Goal: Transaction & Acquisition: Purchase product/service

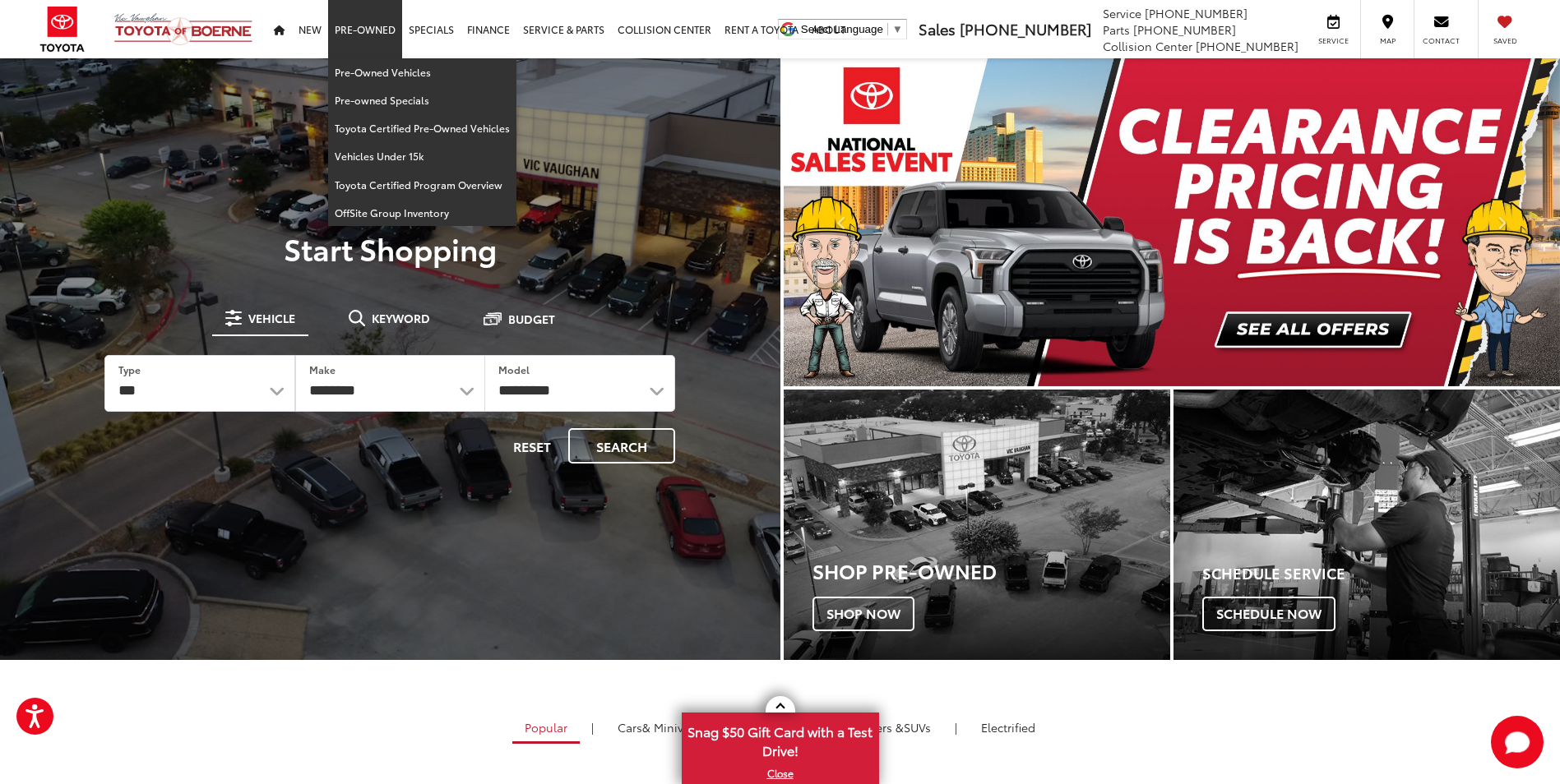
click at [371, 24] on link "Pre-Owned" at bounding box center [365, 29] width 74 height 58
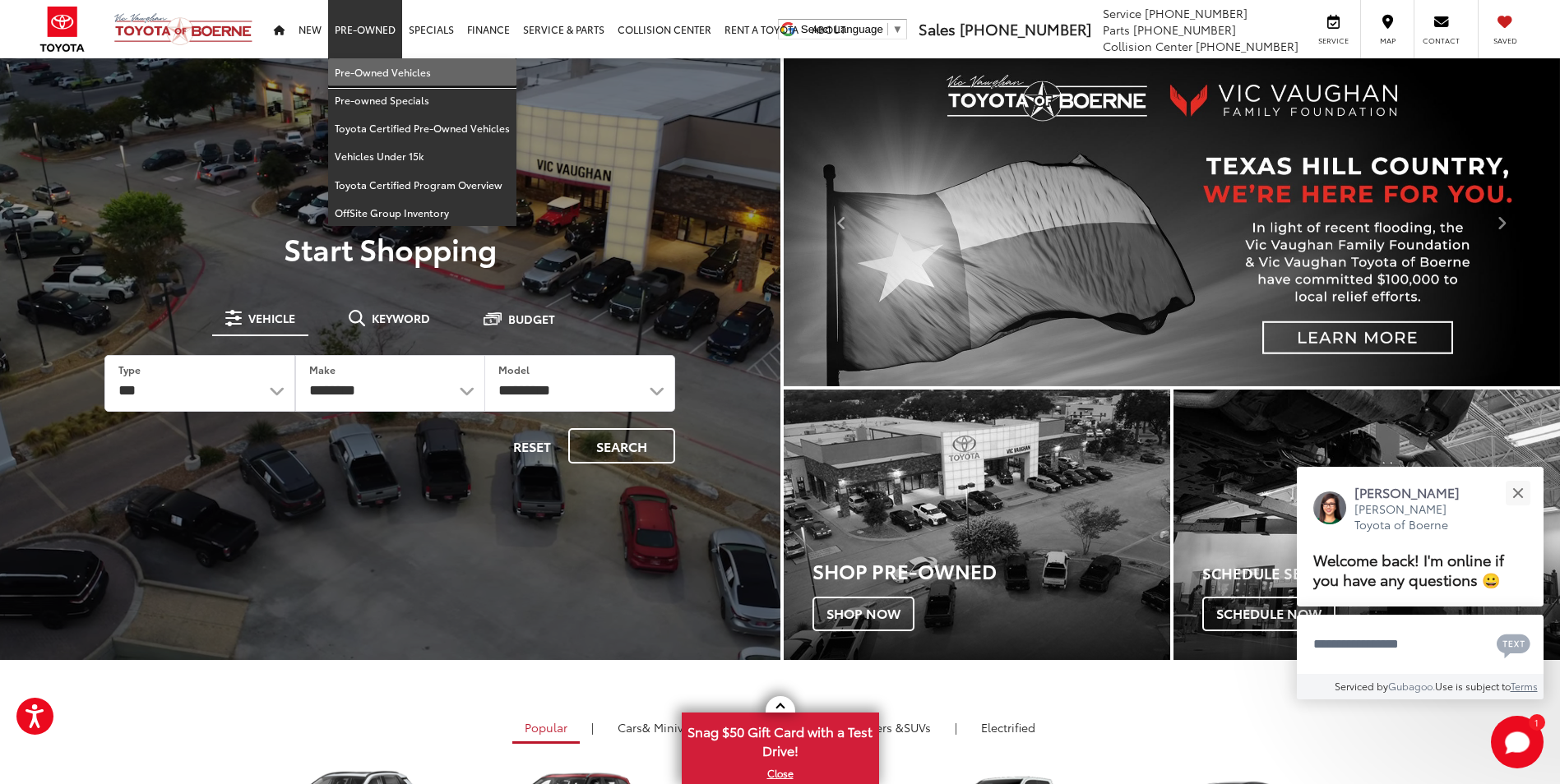
click at [378, 75] on link "Pre-Owned Vehicles" at bounding box center [423, 72] width 189 height 28
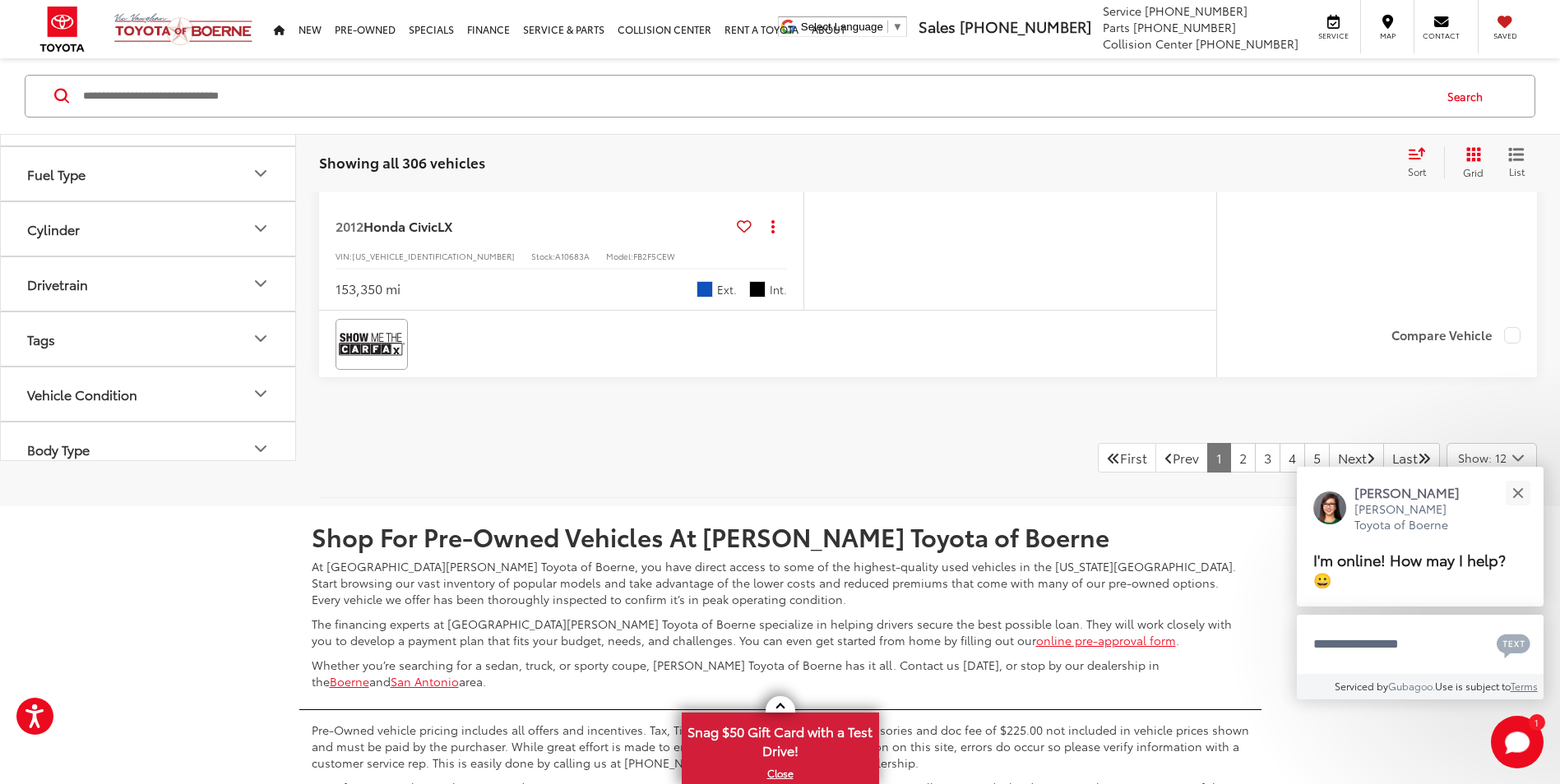
scroll to position [7397, 0]
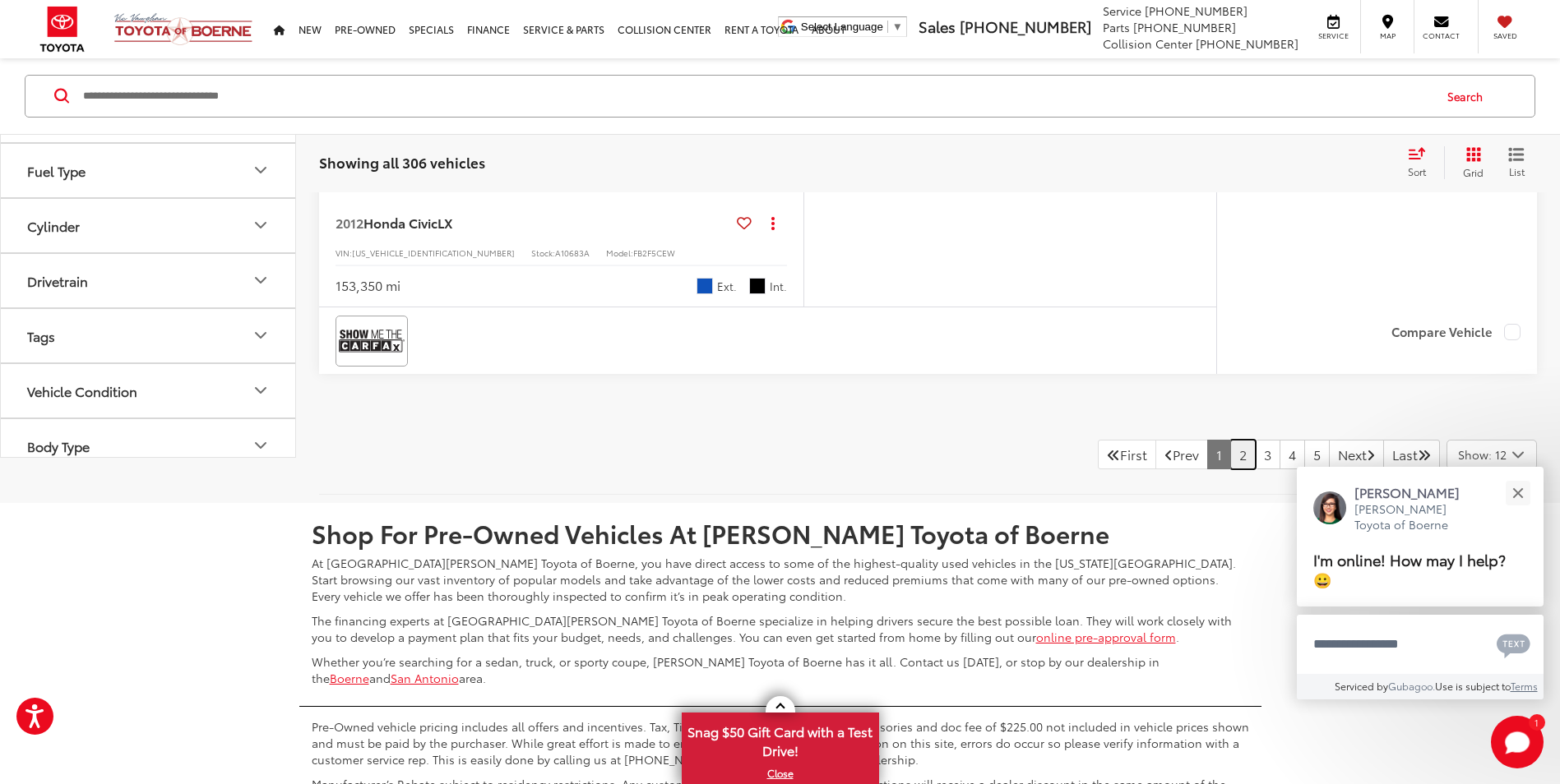
click at [1231, 463] on link "2" at bounding box center [1243, 455] width 25 height 29
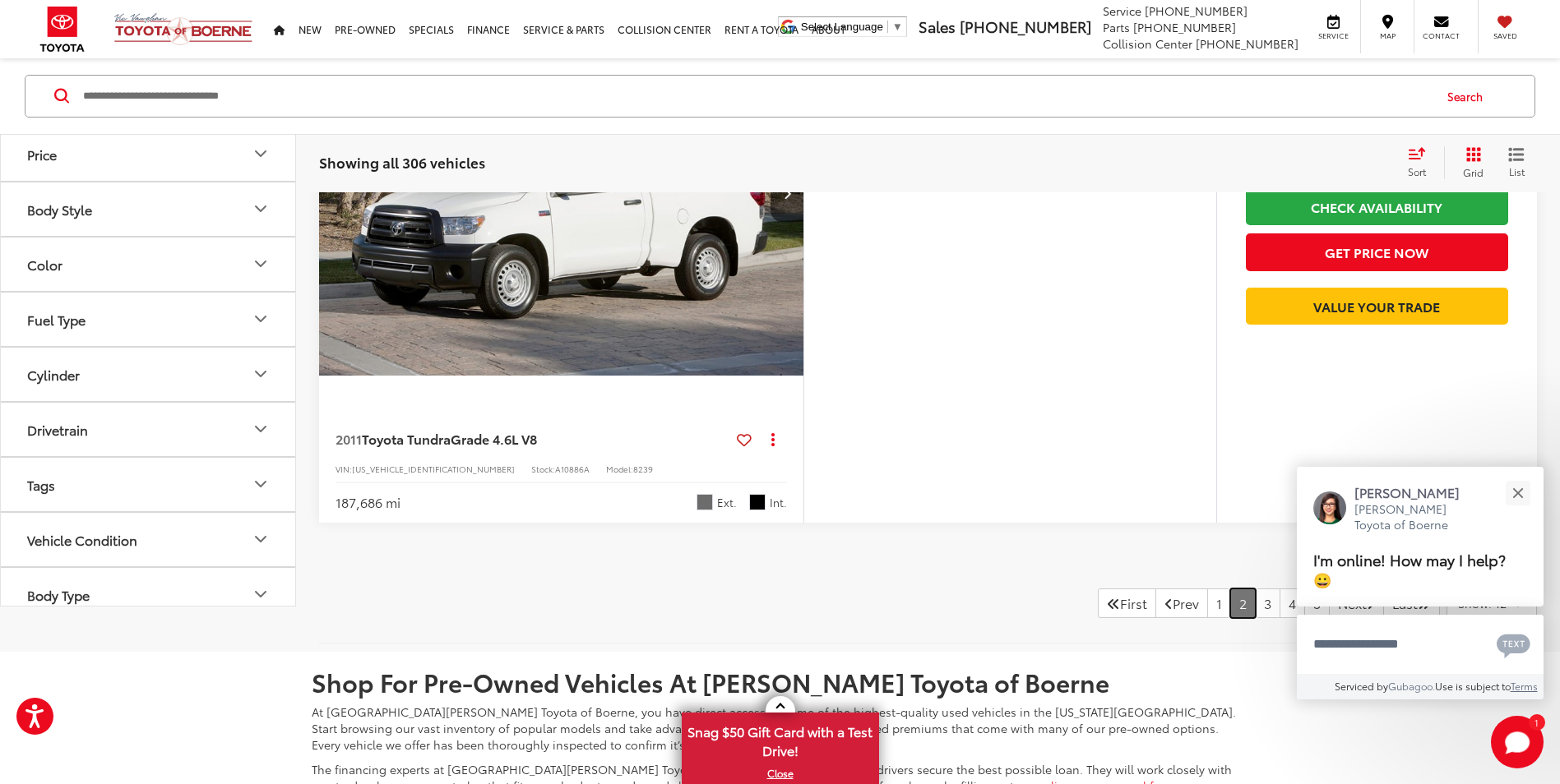
scroll to position [7335, 0]
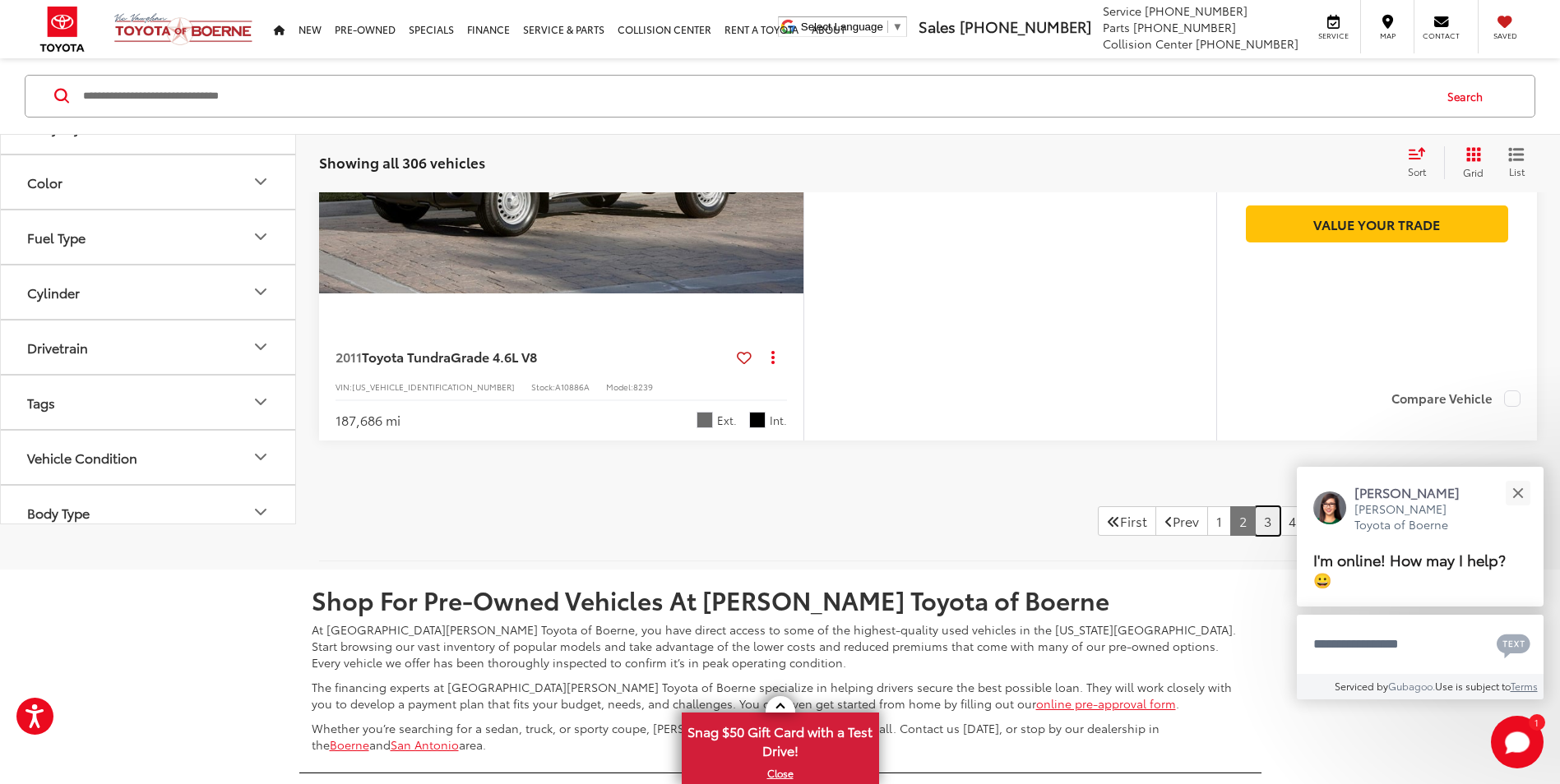
click at [1255, 528] on link "3" at bounding box center [1267, 521] width 25 height 29
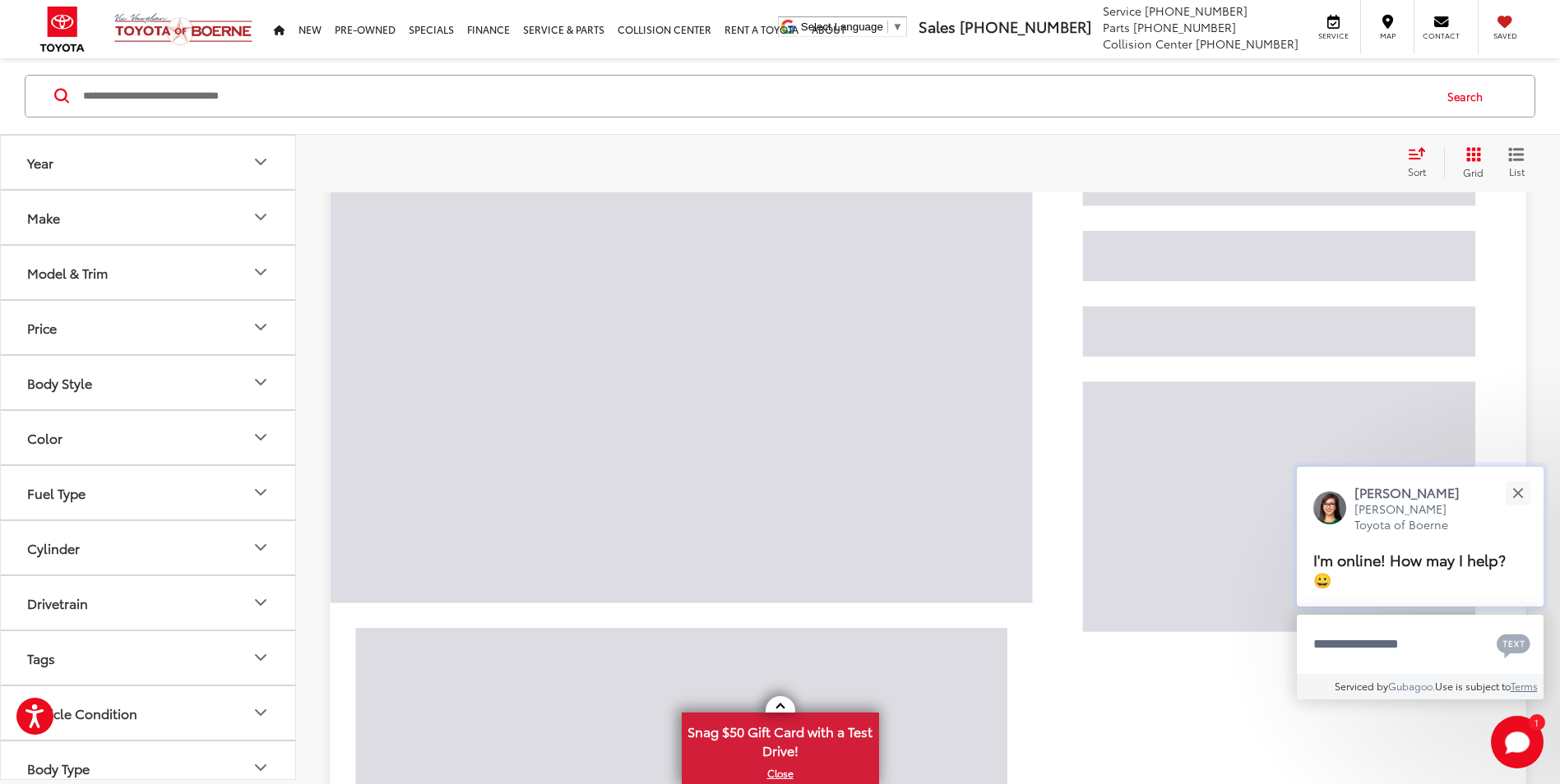
scroll to position [103, 0]
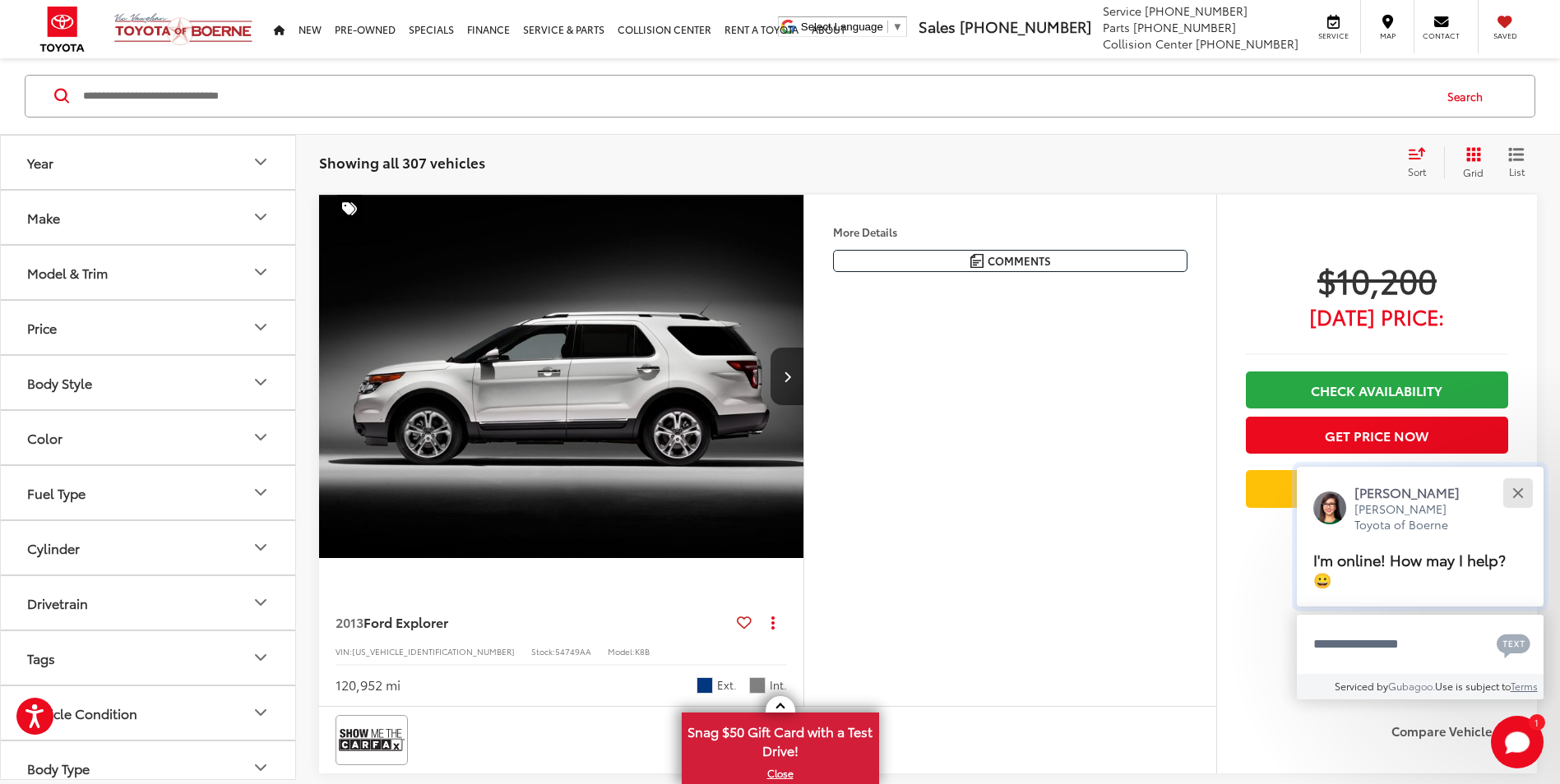
click at [1516, 490] on div "Close" at bounding box center [1517, 493] width 11 height 11
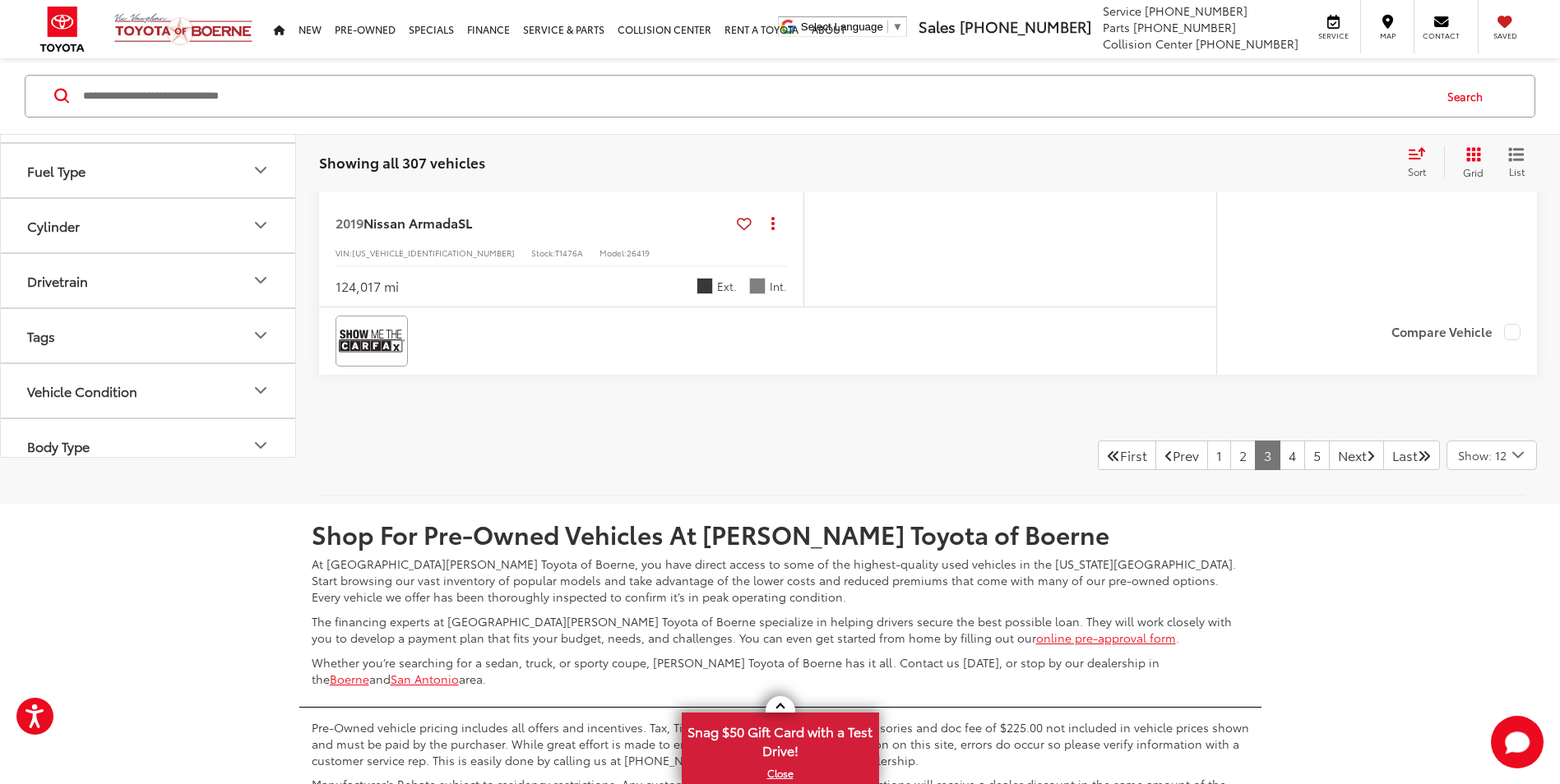
scroll to position [7499, 0]
click at [1279, 460] on link "4" at bounding box center [1292, 455] width 25 height 29
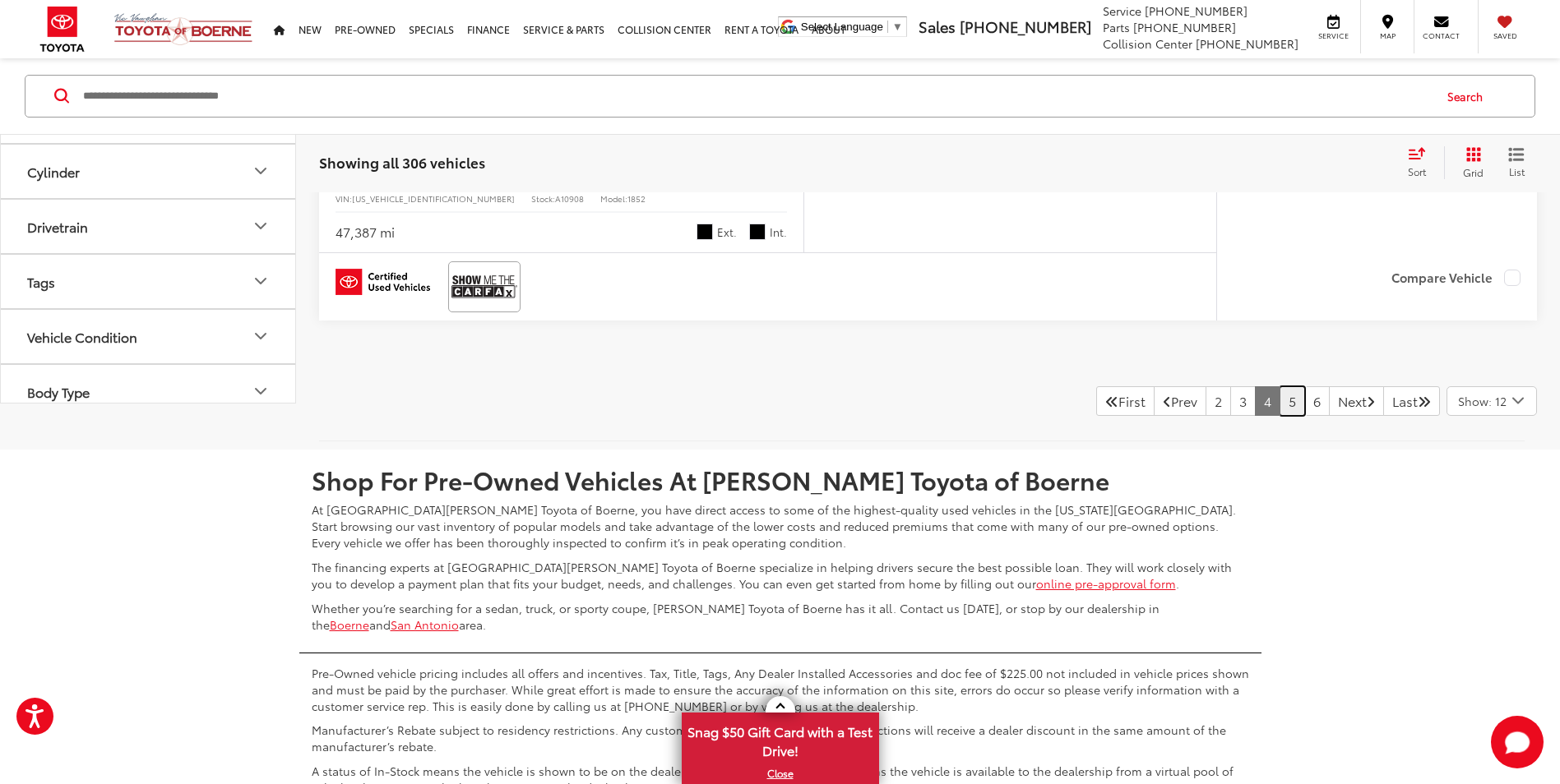
scroll to position [7455, 0]
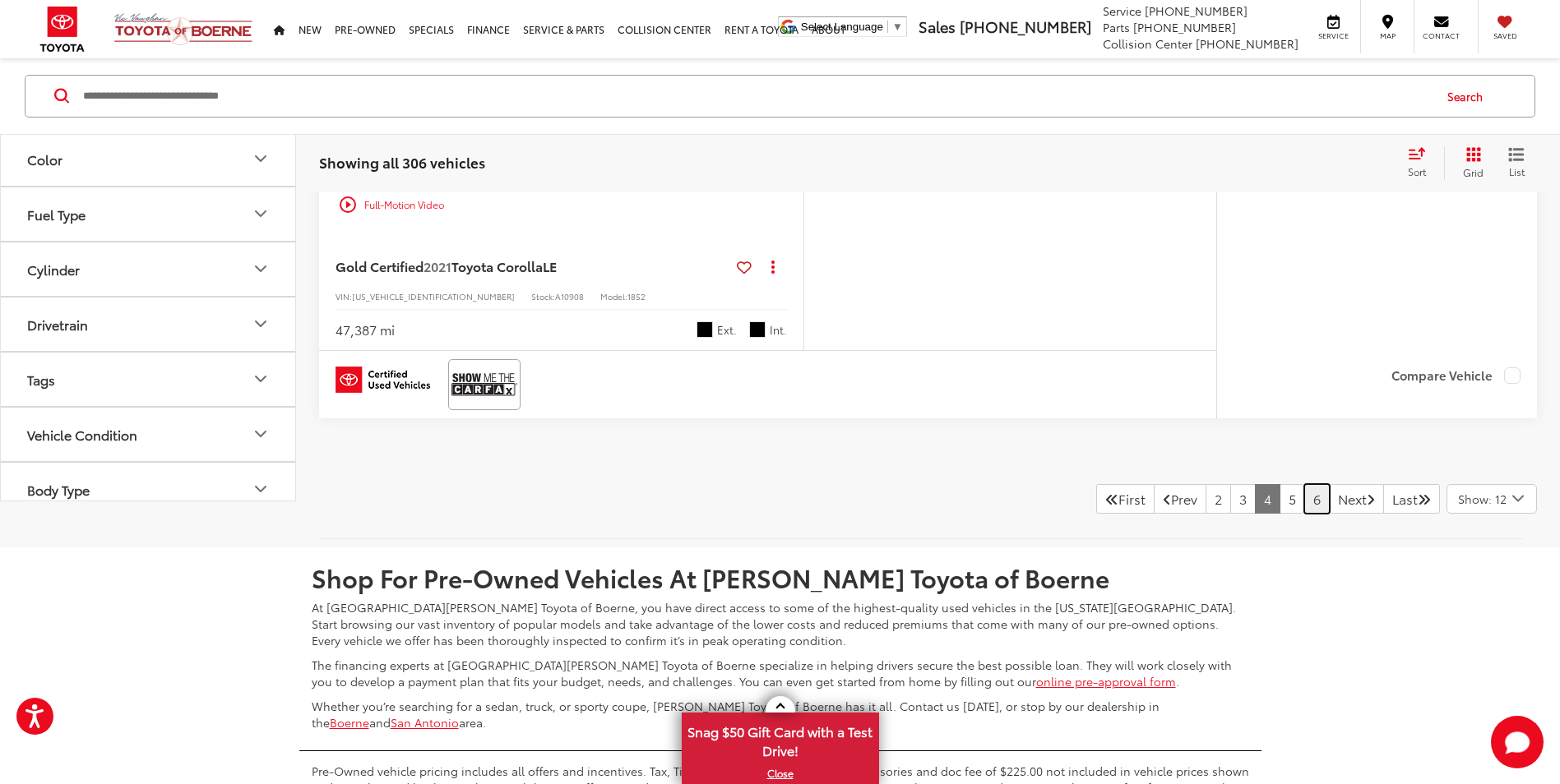
click at [1304, 502] on link "6" at bounding box center [1317, 498] width 25 height 29
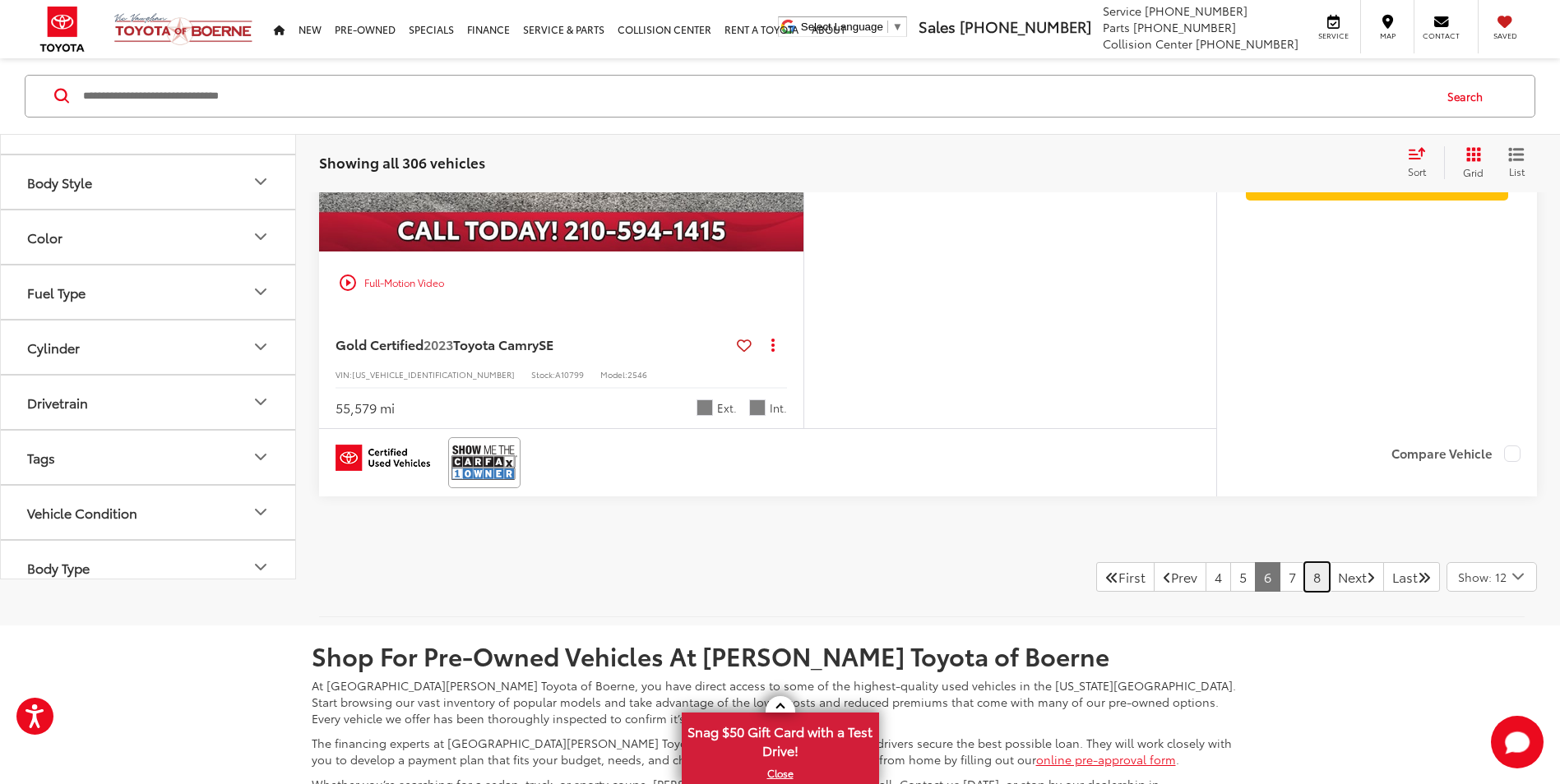
scroll to position [7256, 0]
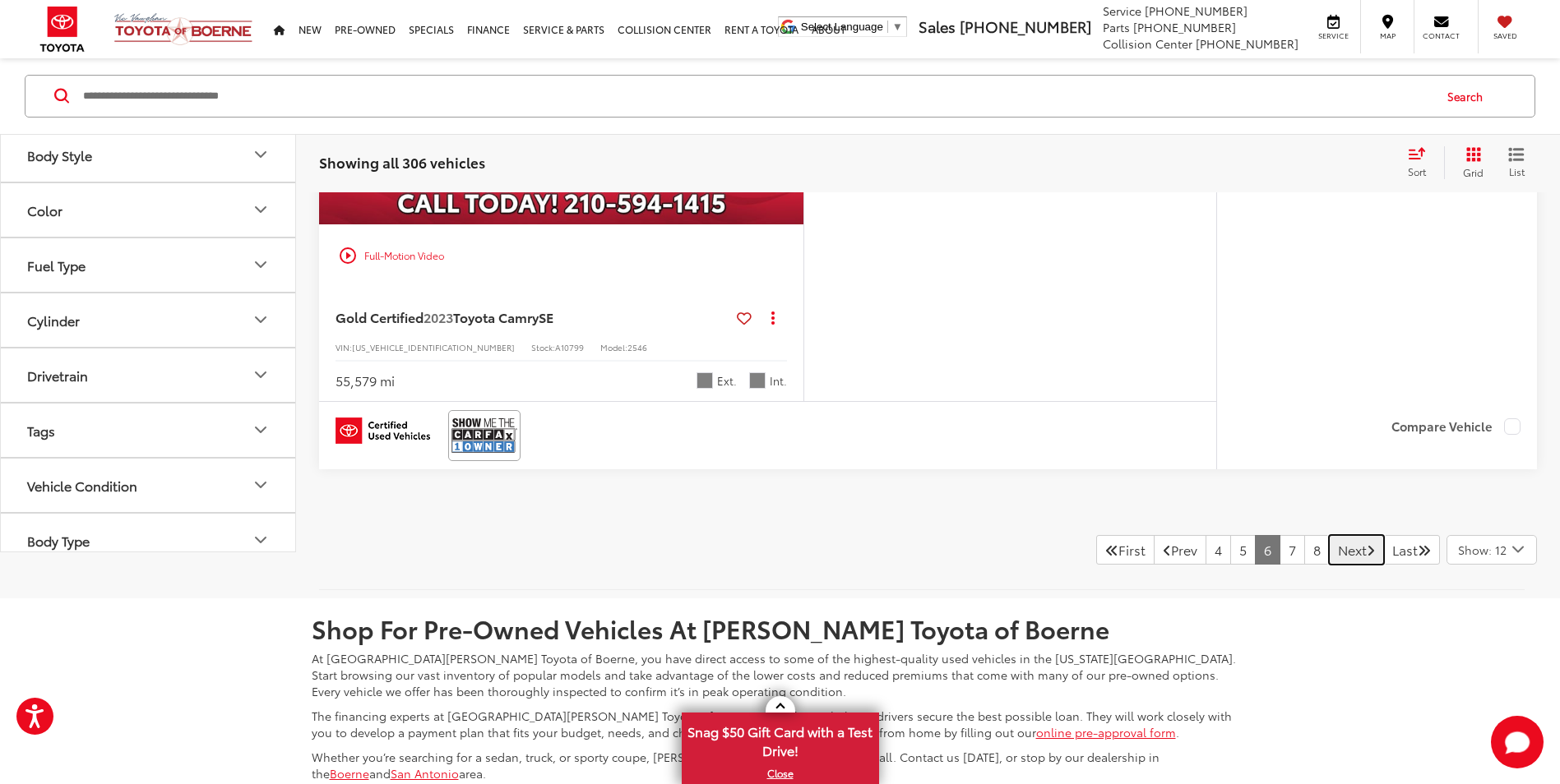
click at [1329, 551] on link "Next" at bounding box center [1356, 550] width 55 height 29
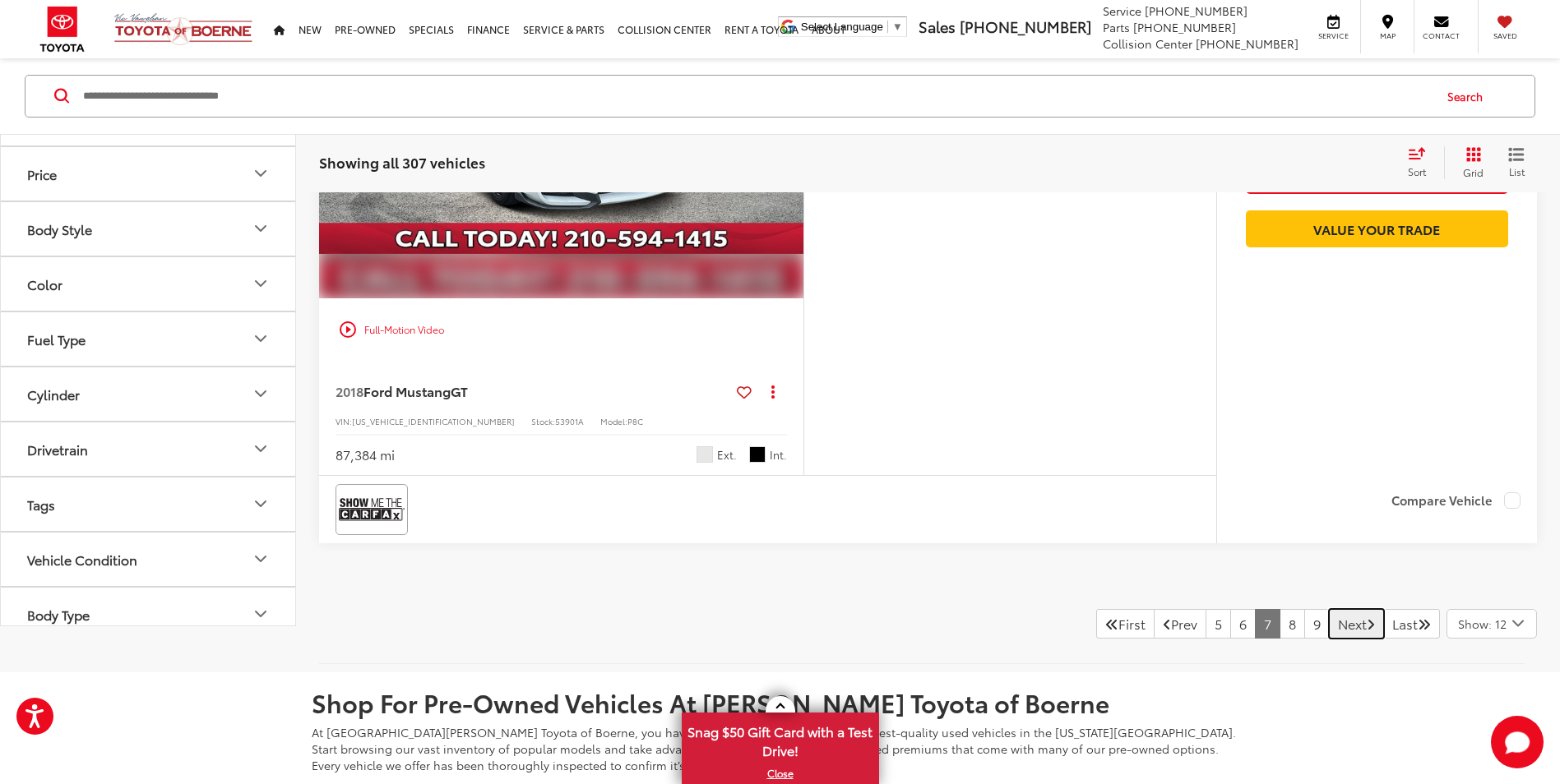
scroll to position [7339, 0]
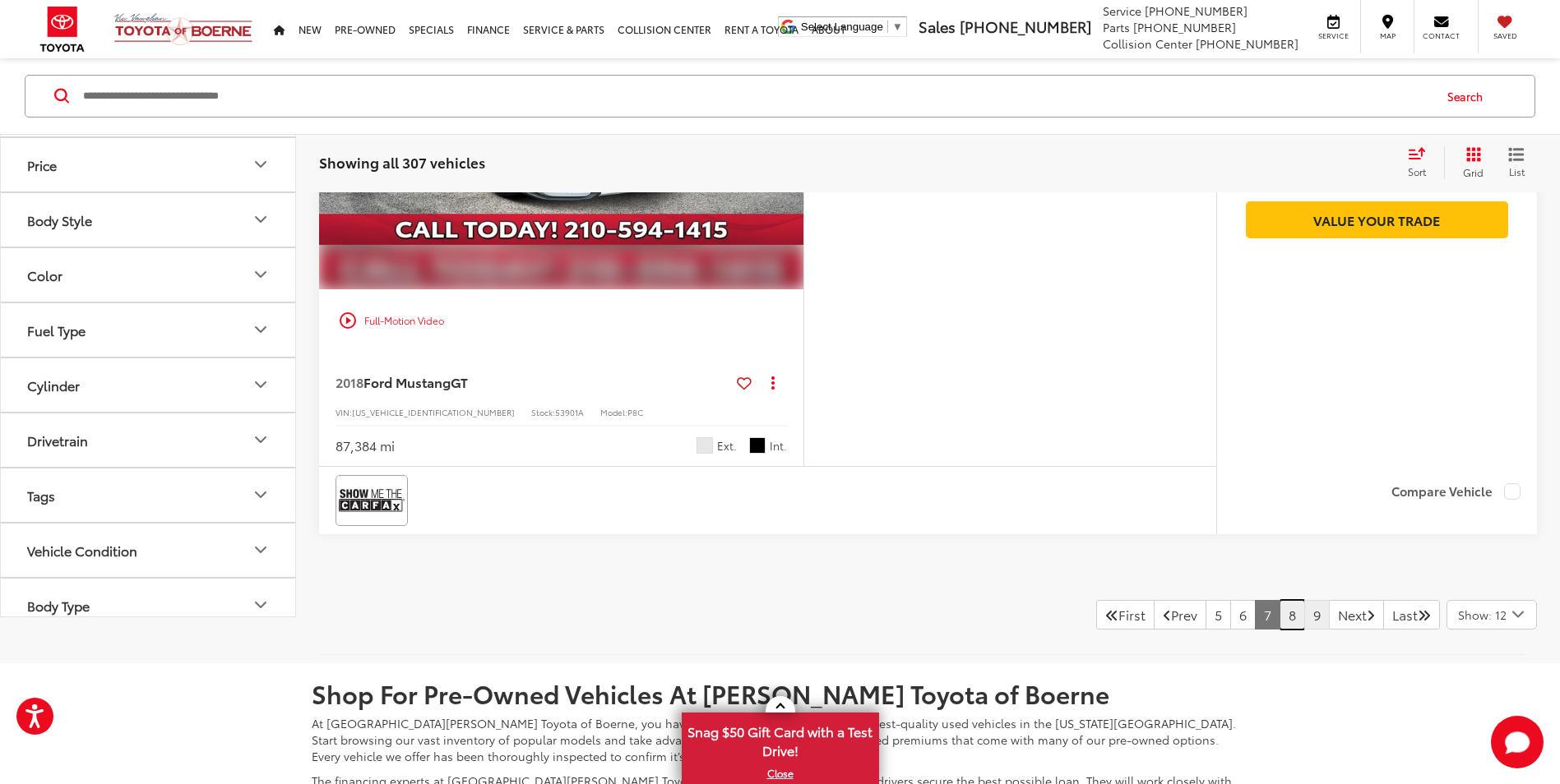
click at [1279, 626] on link "8" at bounding box center [1292, 615] width 25 height 29
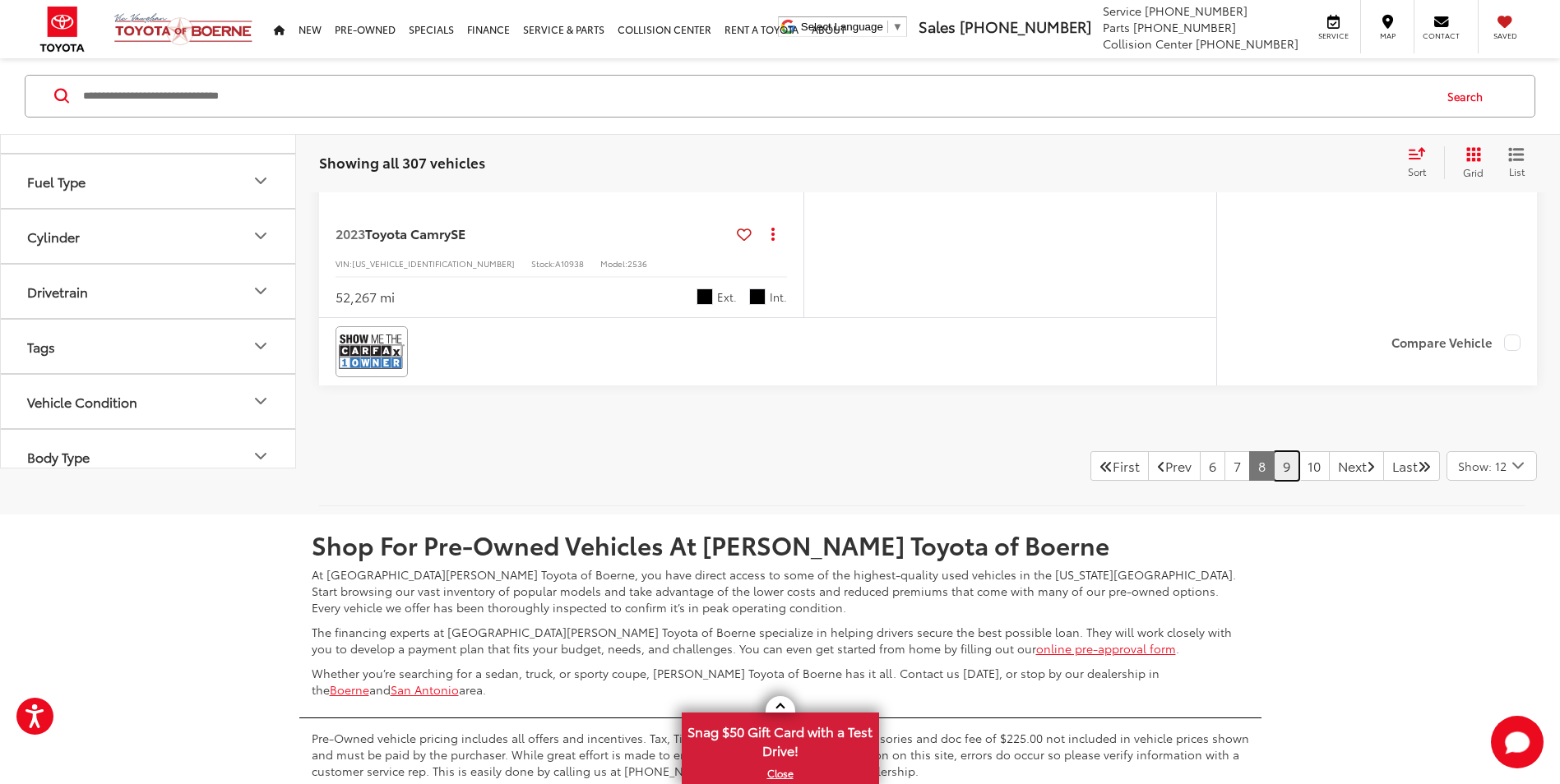
scroll to position [7435, 0]
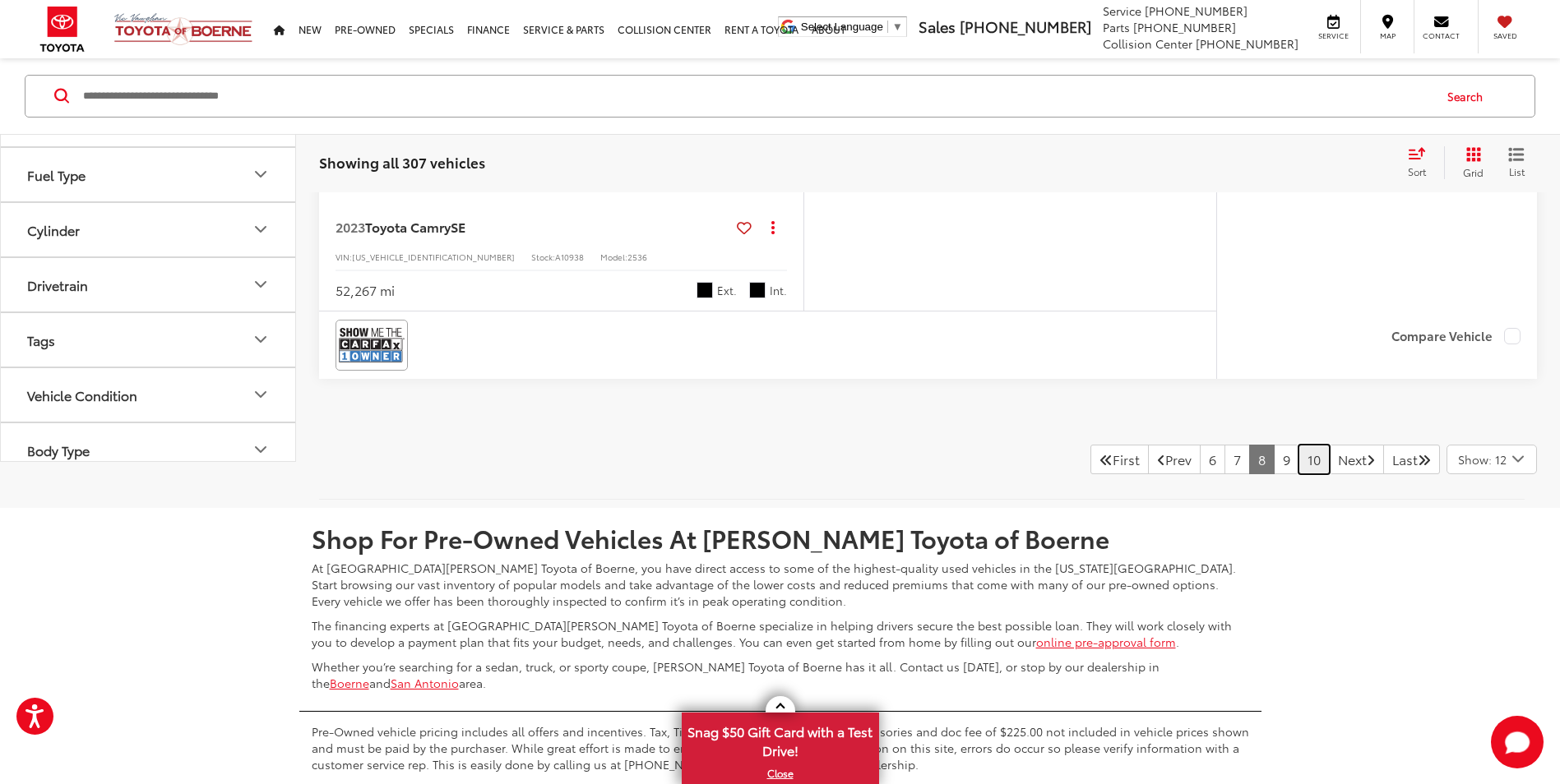
click at [1299, 452] on link "10" at bounding box center [1314, 460] width 31 height 29
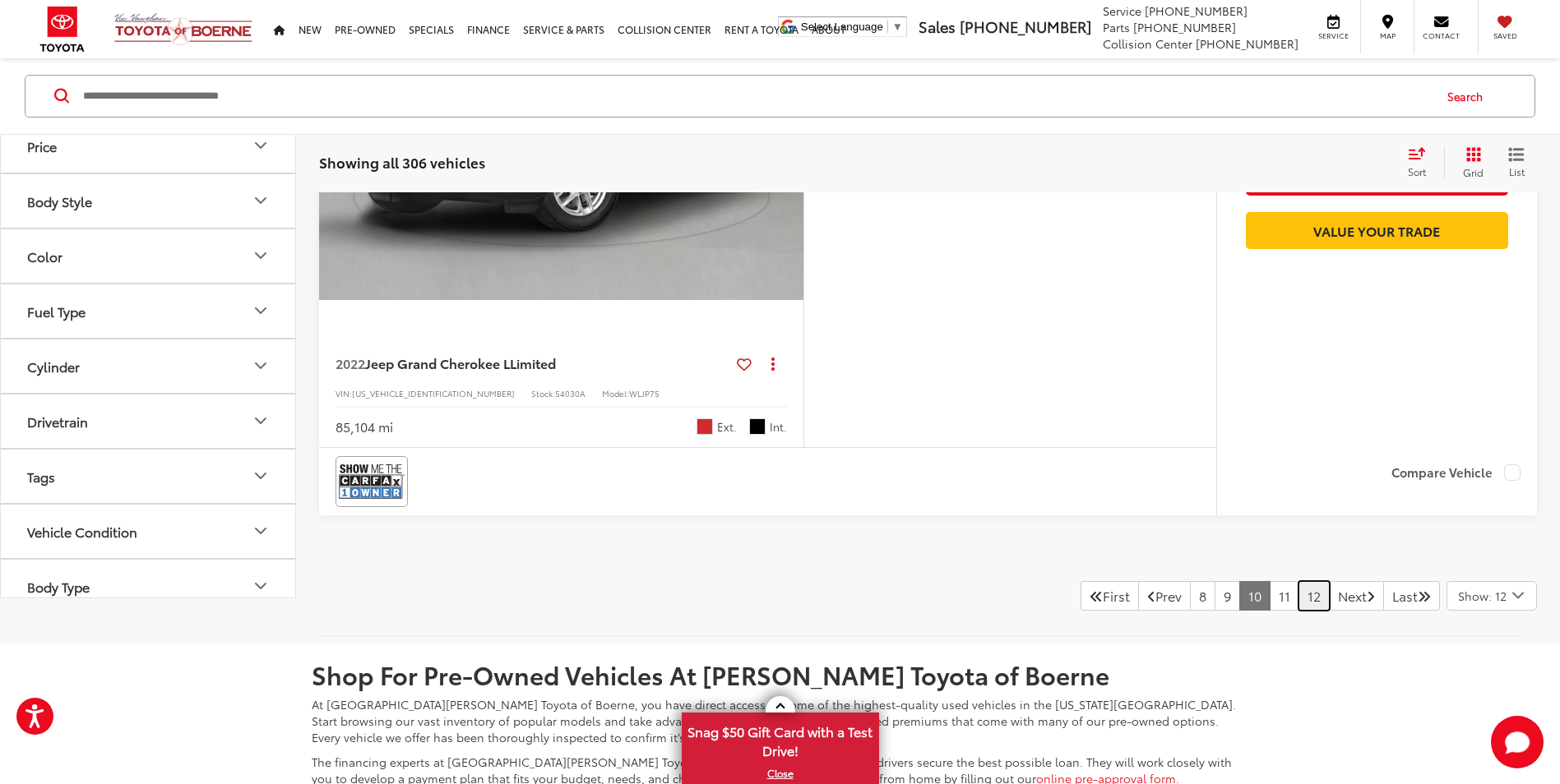
scroll to position [7499, 0]
